Goal: Check status: Check status

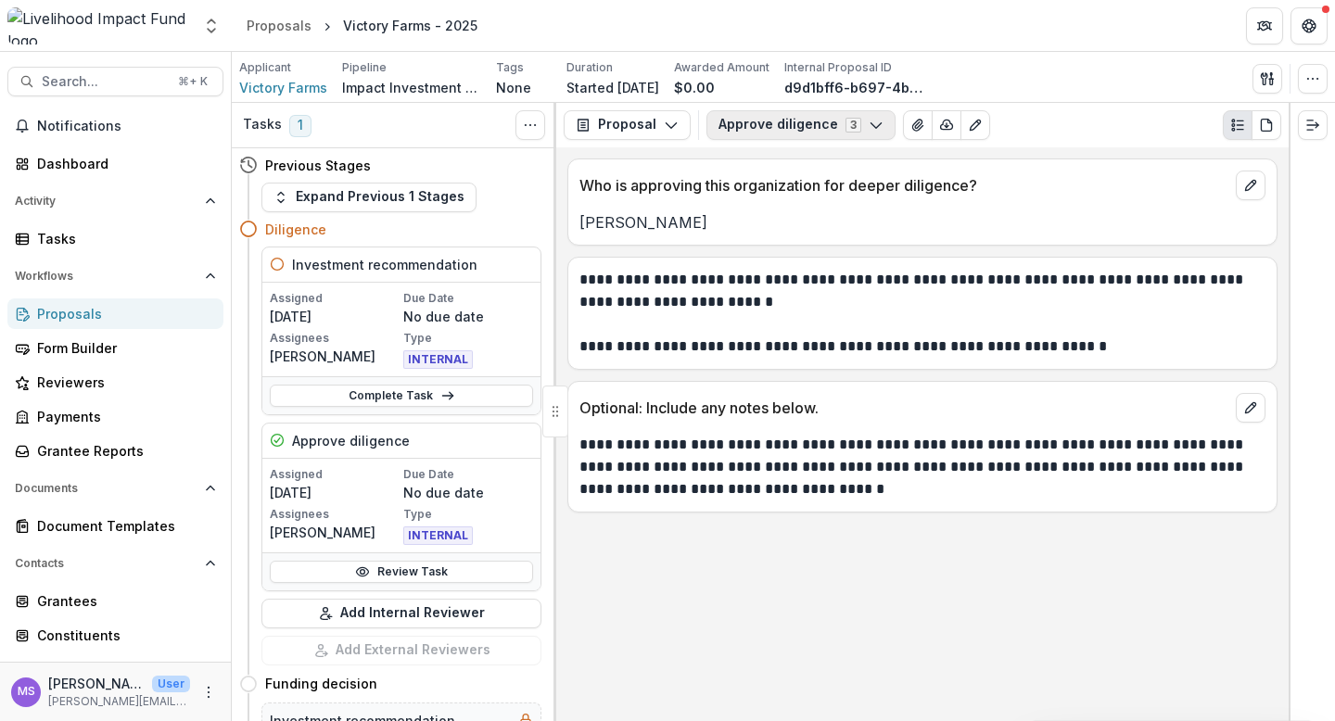
click at [882, 121] on button "Approve diligence 3" at bounding box center [801, 125] width 189 height 30
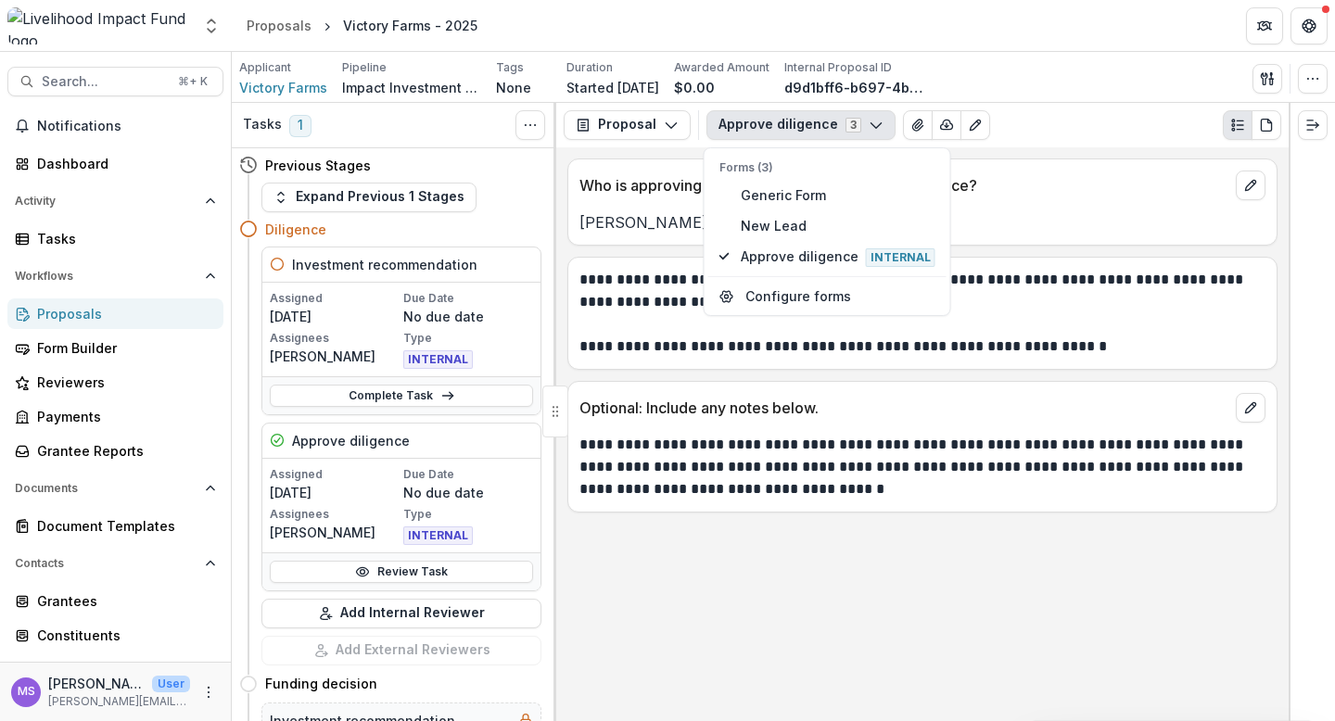
click at [882, 121] on button "Approve diligence 3" at bounding box center [801, 125] width 189 height 30
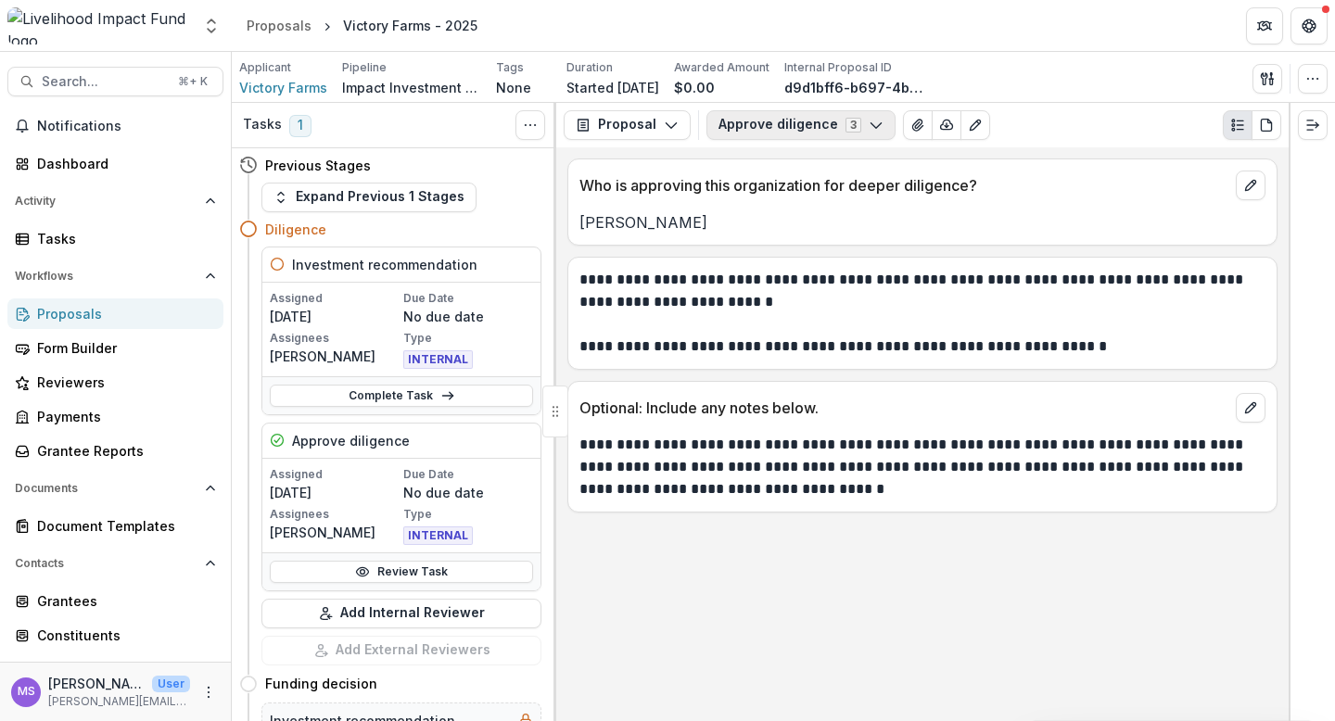
click at [876, 126] on button "Approve diligence 3" at bounding box center [801, 125] width 189 height 30
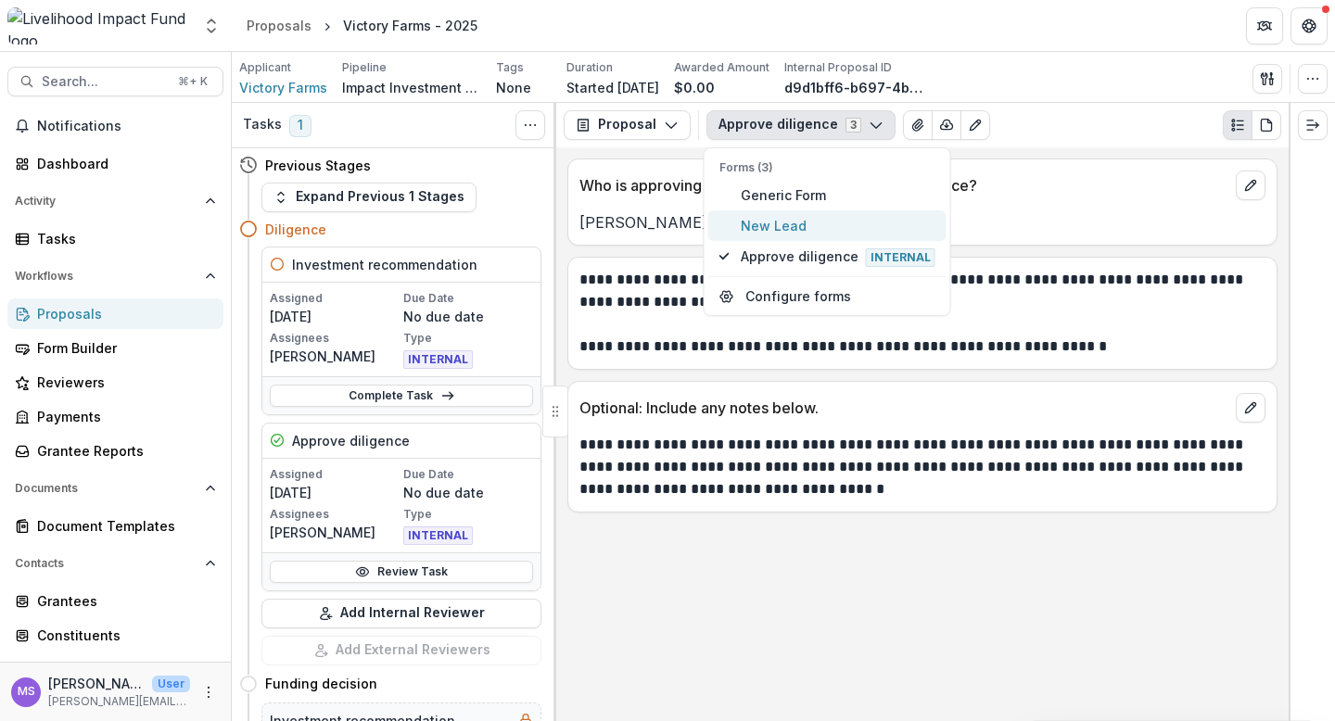
click at [810, 220] on span "New Lead" at bounding box center [838, 225] width 195 height 19
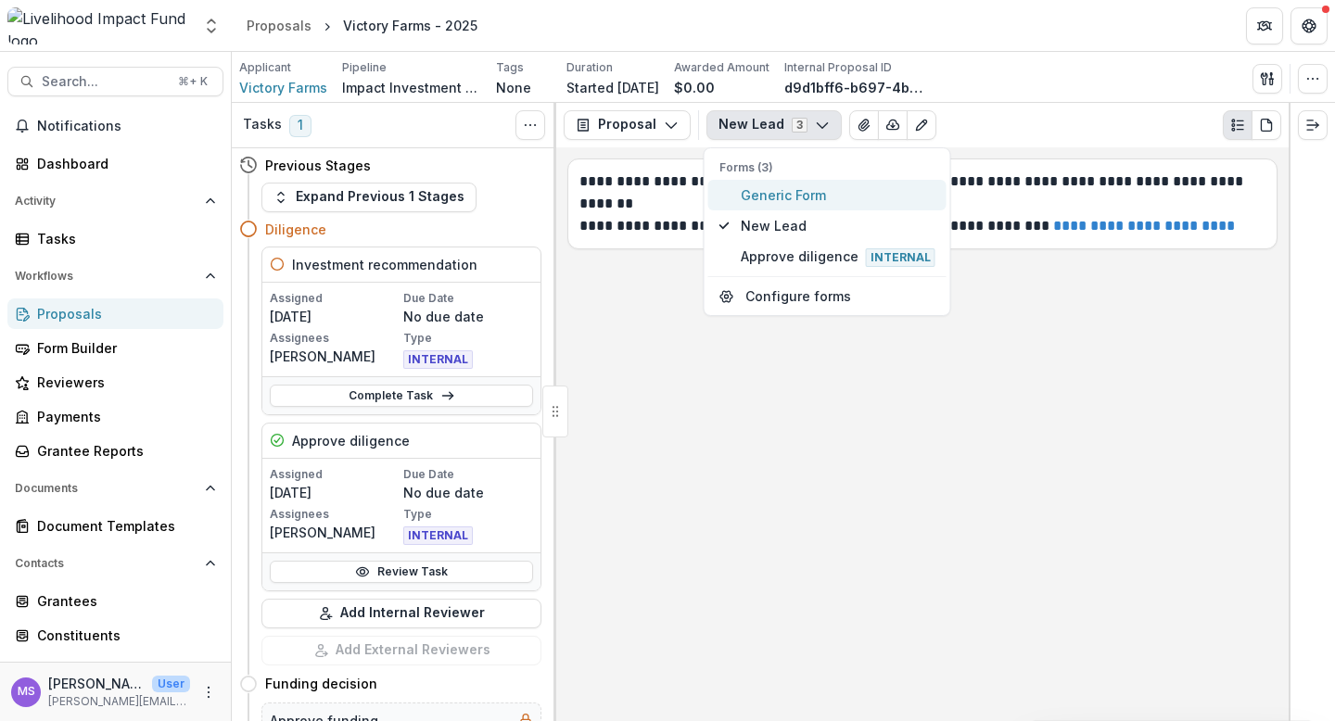
click at [811, 196] on span "Generic Form" at bounding box center [838, 194] width 195 height 19
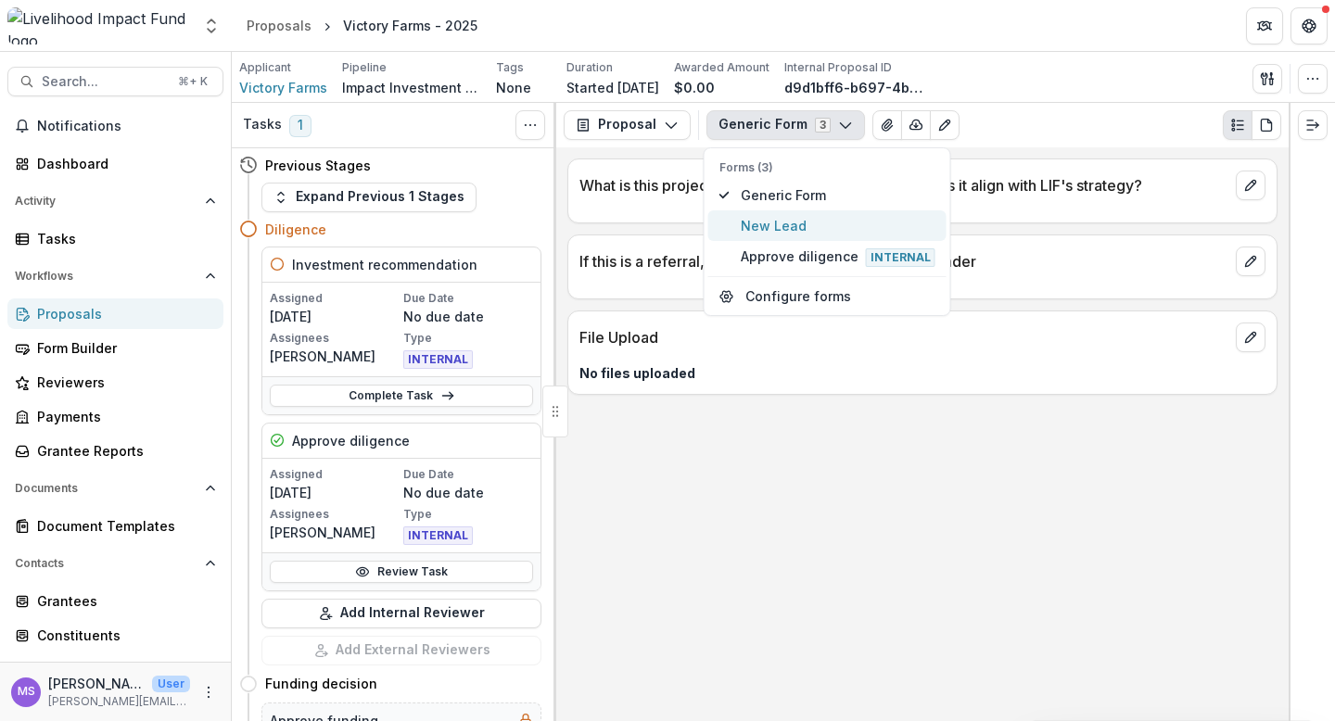
click at [800, 218] on span "New Lead" at bounding box center [838, 225] width 195 height 19
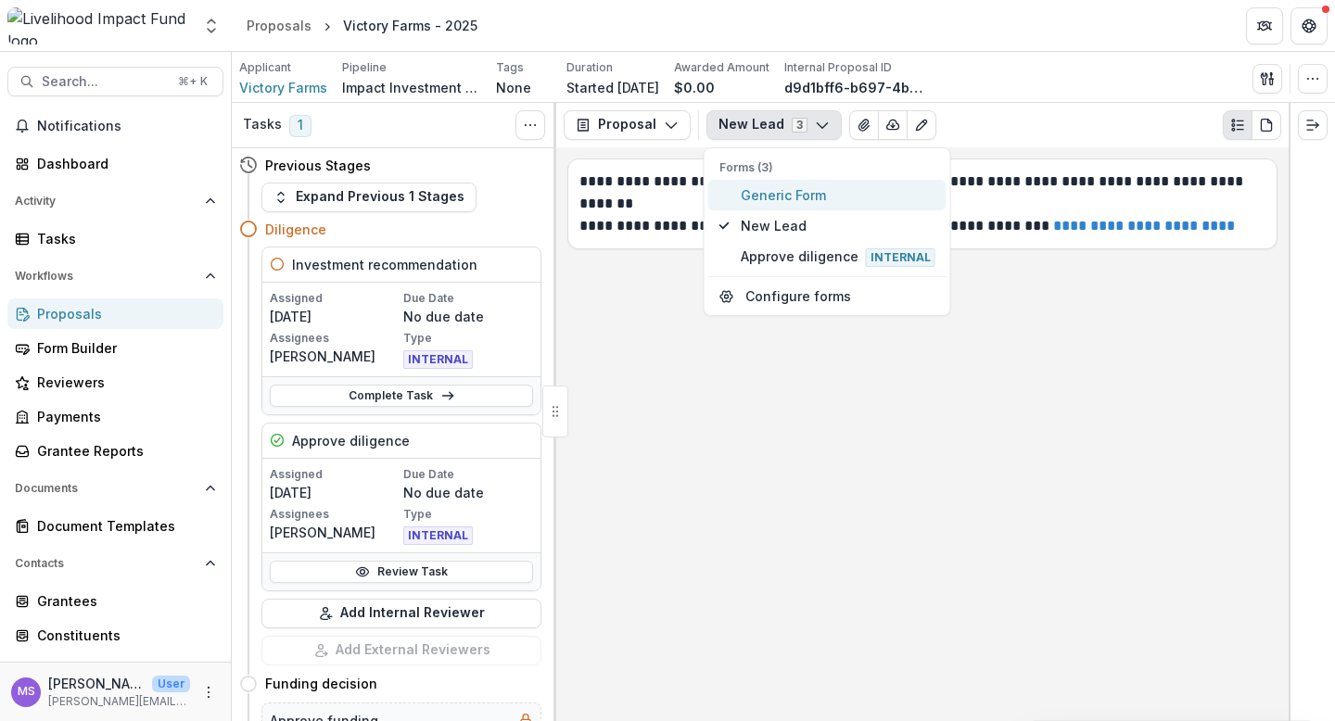
click at [818, 191] on span "Generic Form" at bounding box center [838, 194] width 195 height 19
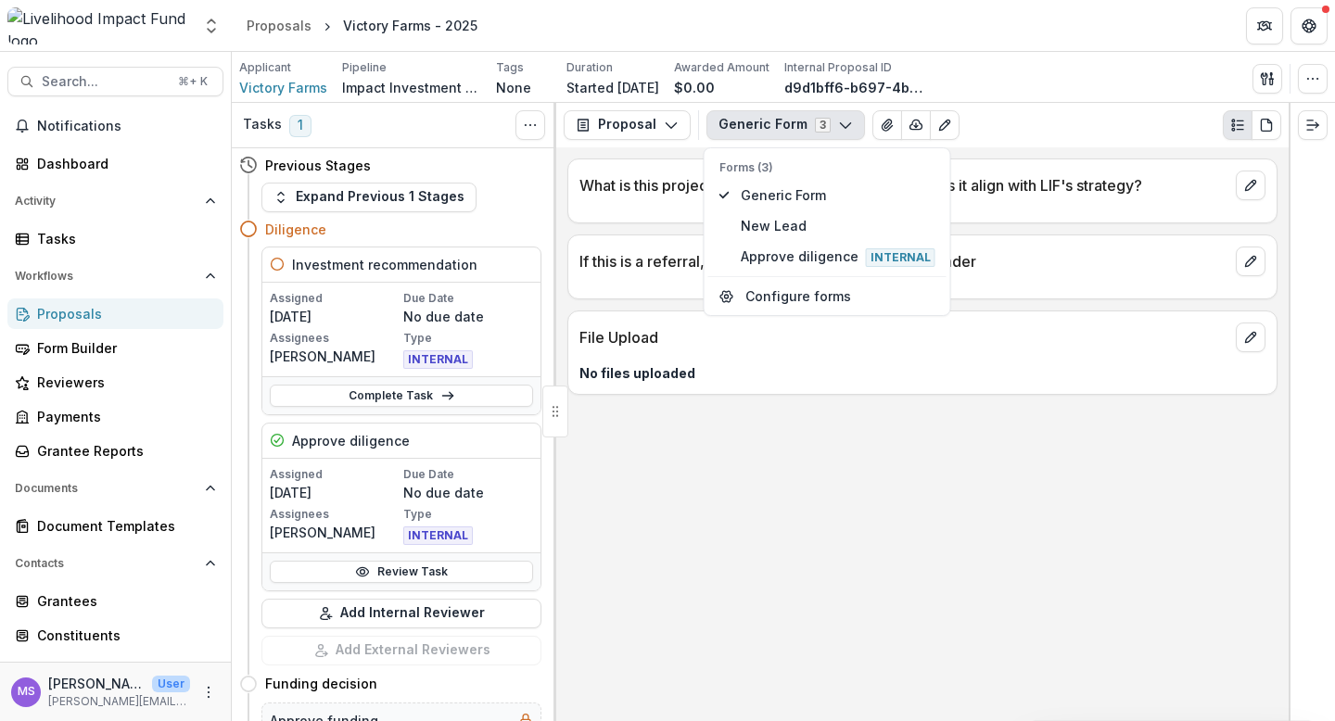
click at [827, 515] on div "What is this project/organization about, and how does it align with LIF's strat…" at bounding box center [922, 434] width 733 height 574
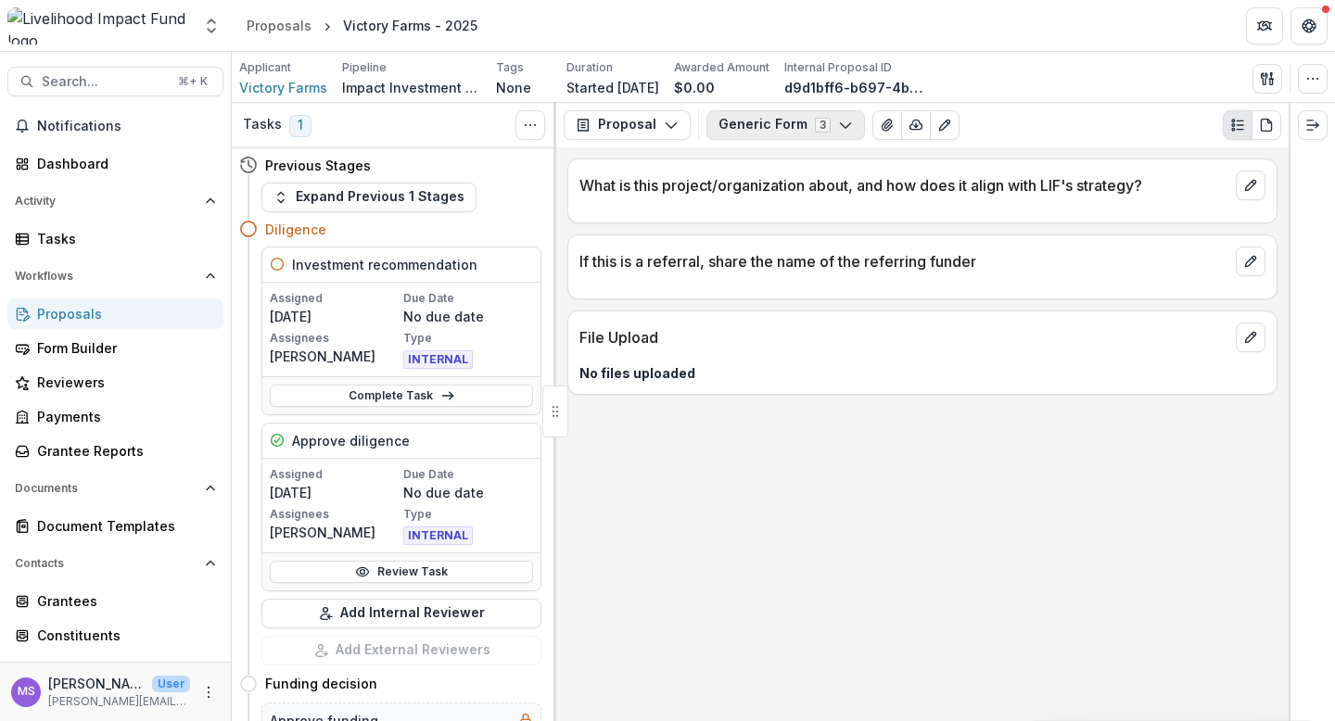
click at [848, 123] on button "Generic Form 3" at bounding box center [786, 125] width 159 height 30
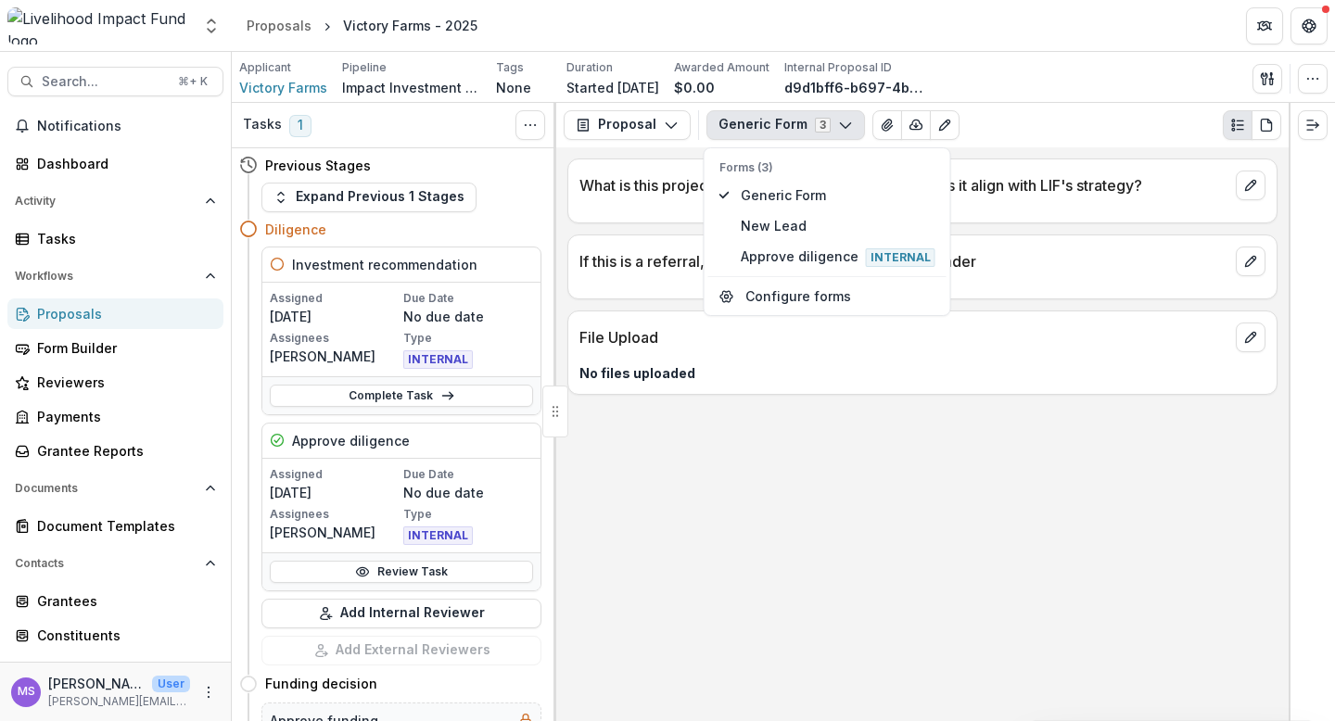
click at [882, 449] on div "What is this project/organization about, and how does it align with LIF's strat…" at bounding box center [922, 434] width 733 height 574
